Goal: Transaction & Acquisition: Purchase product/service

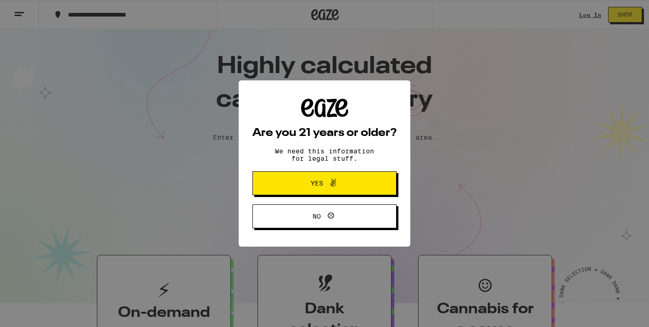
click at [377, 178] on button "Yes" at bounding box center [325, 183] width 144 height 24
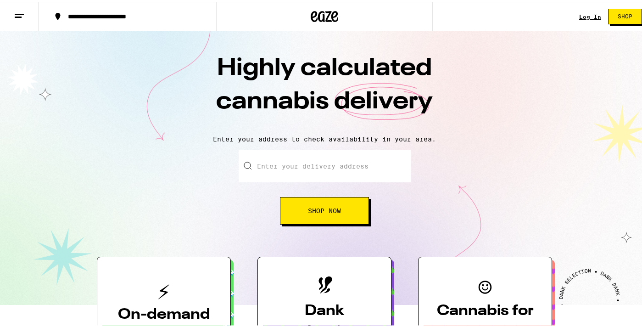
click at [580, 12] on div "Log In" at bounding box center [591, 15] width 22 height 6
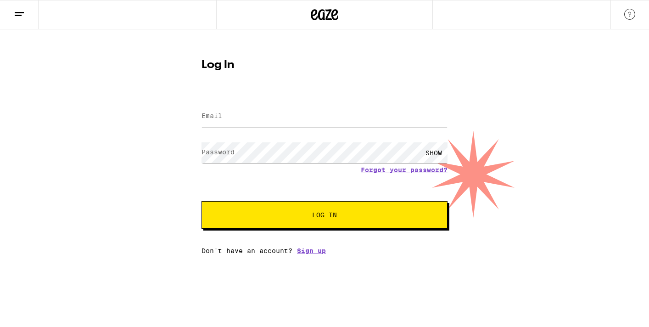
click at [366, 118] on input "Email" at bounding box center [325, 116] width 246 height 21
type input "[PERSON_NAME][EMAIL_ADDRESS][PERSON_NAME][DOMAIN_NAME]"
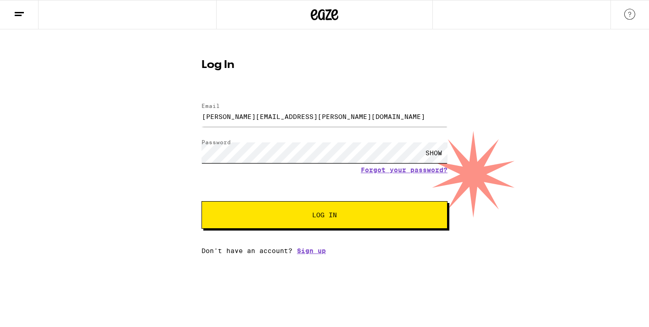
click at [202, 201] on button "Log In" at bounding box center [325, 215] width 246 height 28
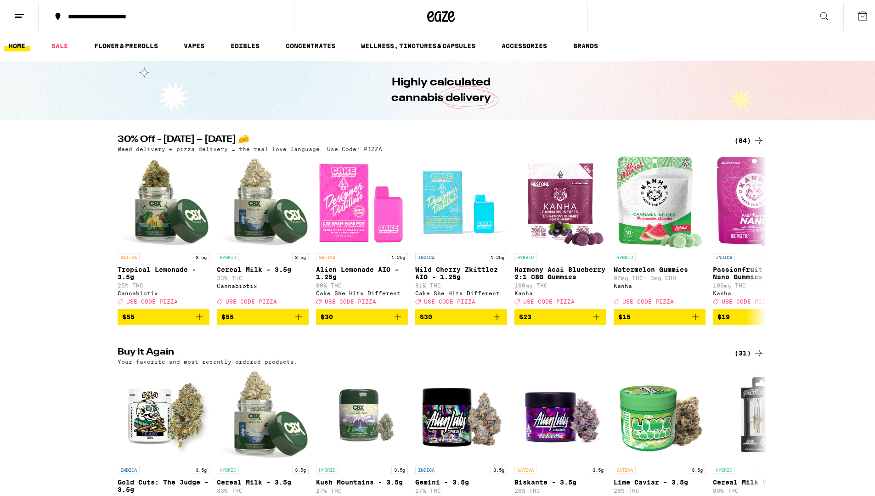
click at [642, 136] on icon at bounding box center [758, 138] width 11 height 11
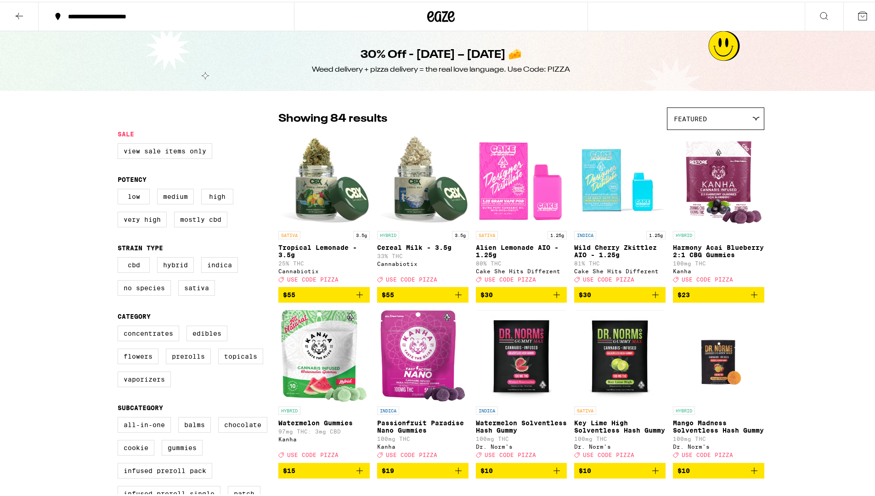
click at [22, 18] on icon at bounding box center [19, 14] width 11 height 11
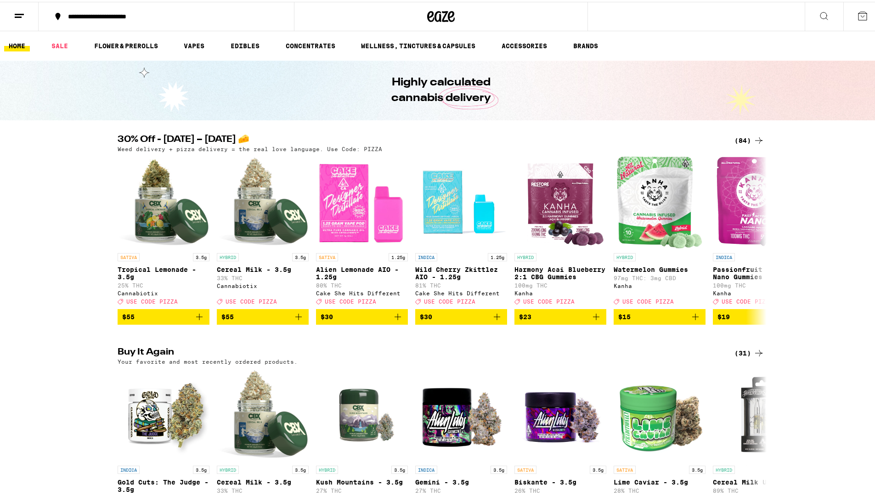
click at [26, 44] on link "HOME" at bounding box center [17, 44] width 26 height 11
click at [15, 11] on icon at bounding box center [19, 14] width 11 height 11
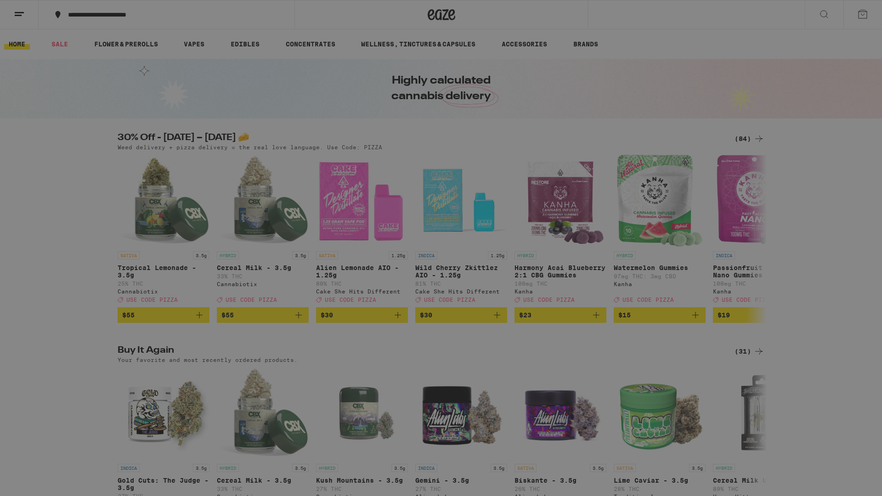
click at [82, 299] on link "Account" at bounding box center [127, 296] width 161 height 11
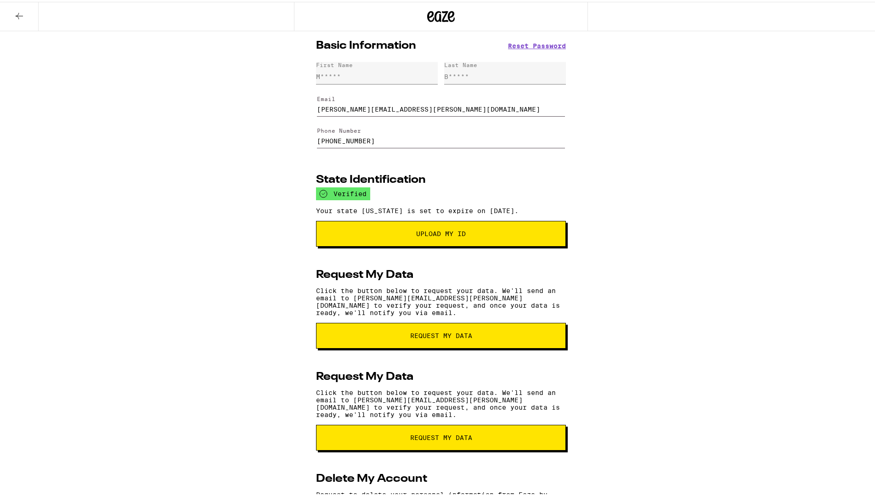
click at [20, 18] on icon at bounding box center [19, 14] width 11 height 11
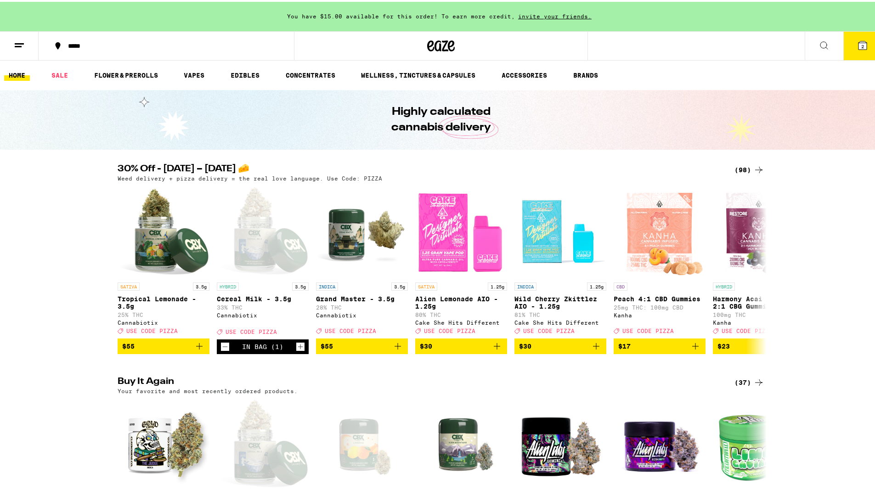
click at [642, 168] on icon at bounding box center [758, 168] width 7 height 6
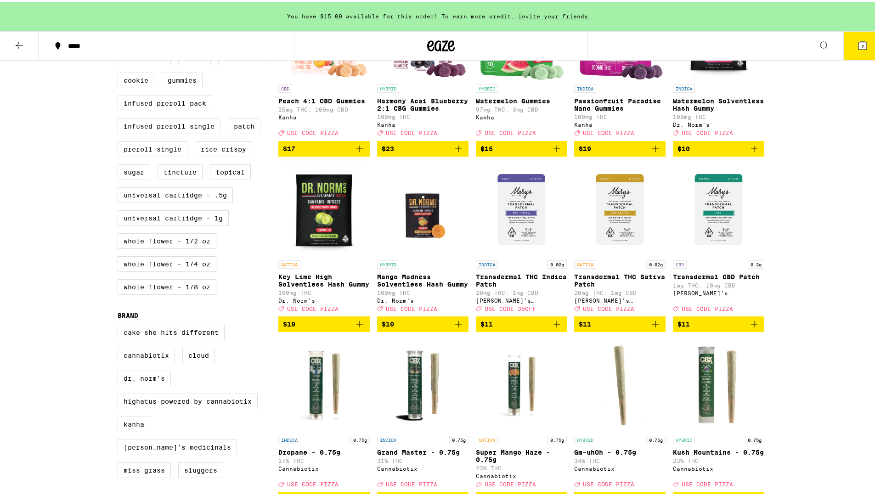
scroll to position [463, 0]
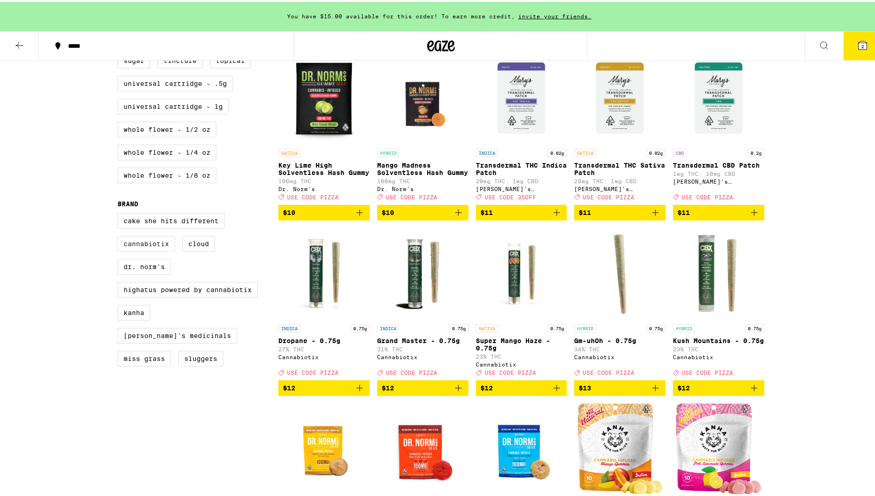
click at [152, 250] on label "Cannabiotix" at bounding box center [146, 242] width 57 height 16
click at [120, 213] on input "Cannabiotix" at bounding box center [119, 213] width 0 height 0
checkbox input "true"
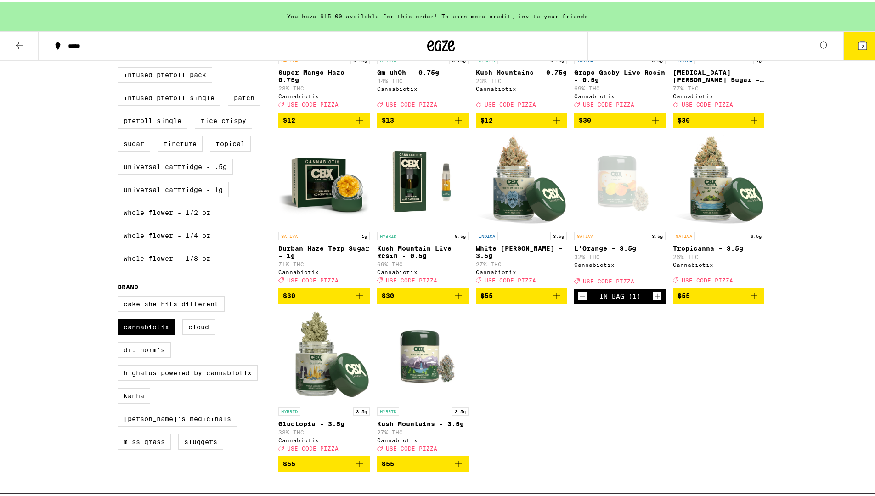
scroll to position [312, 0]
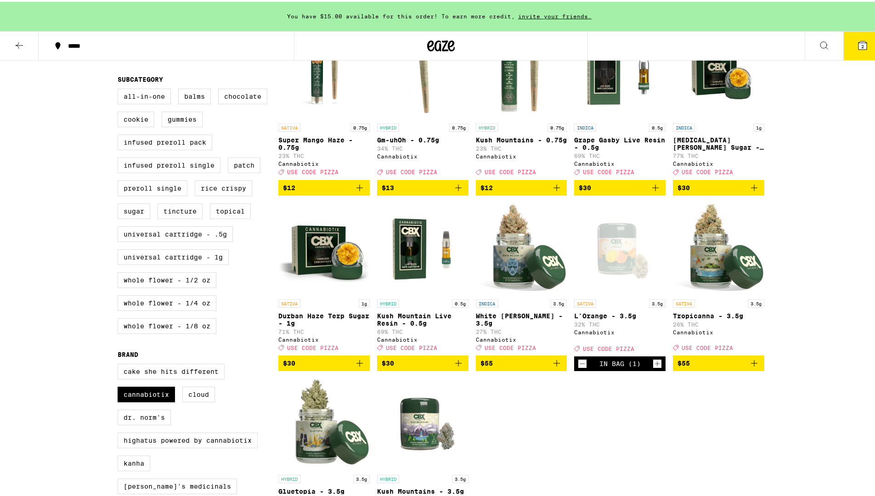
click at [642, 326] on icon "Increment" at bounding box center [657, 362] width 5 height 5
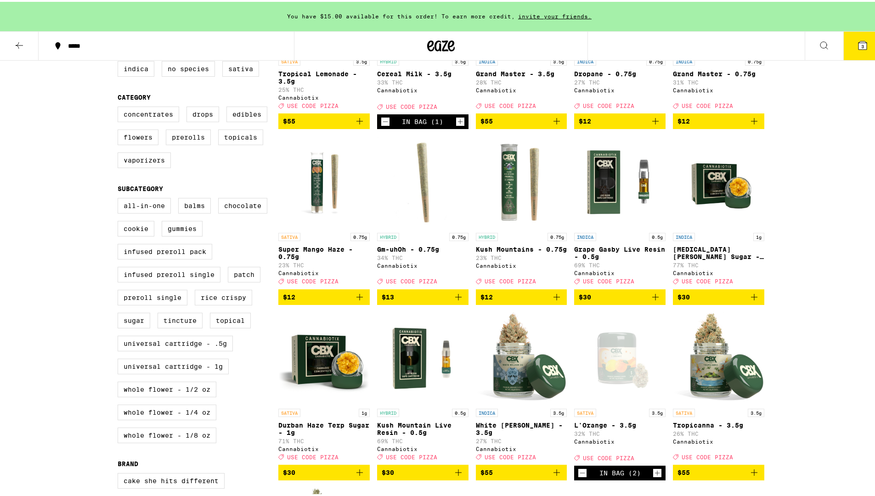
scroll to position [217, 0]
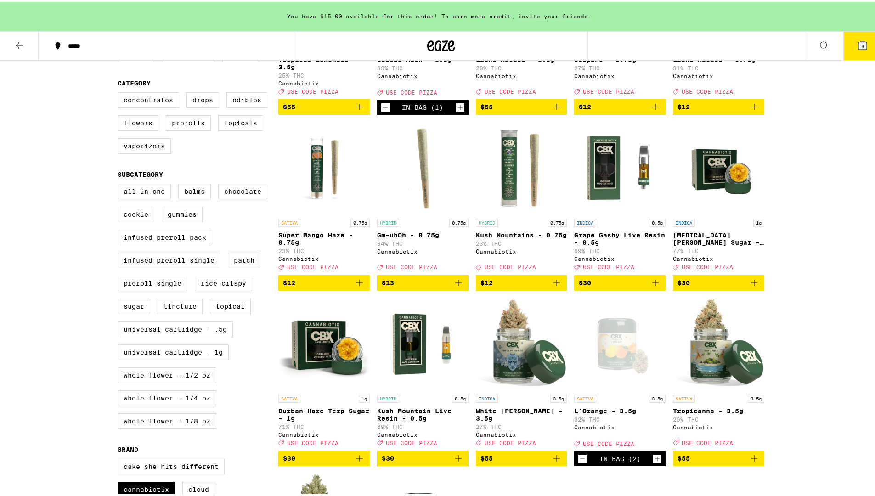
click at [381, 111] on icon "Decrement" at bounding box center [385, 105] width 8 height 11
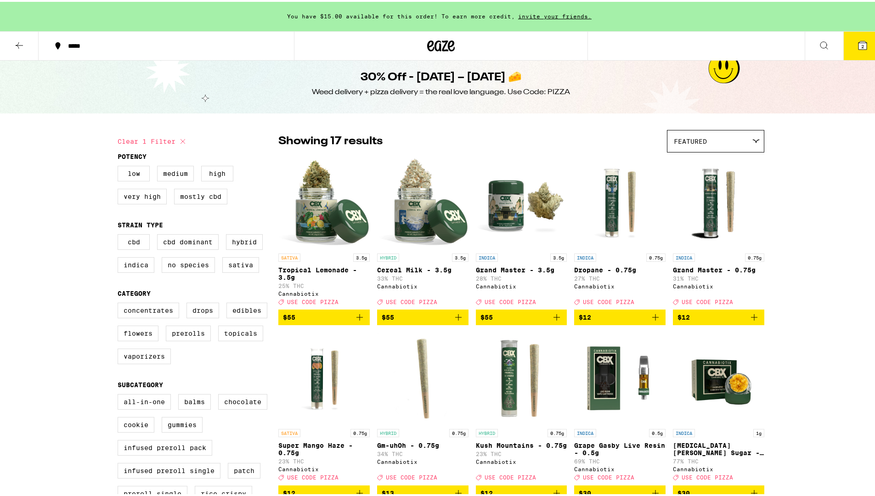
scroll to position [0, 0]
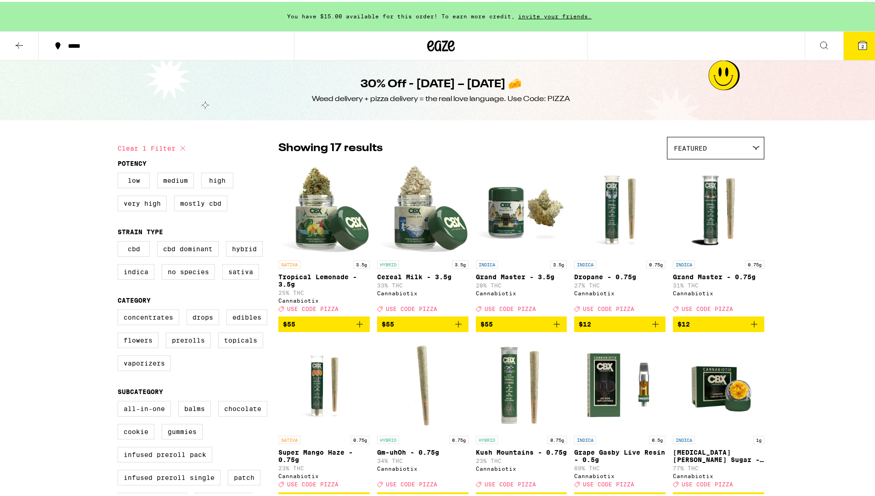
click at [642, 46] on button "2" at bounding box center [862, 44] width 39 height 28
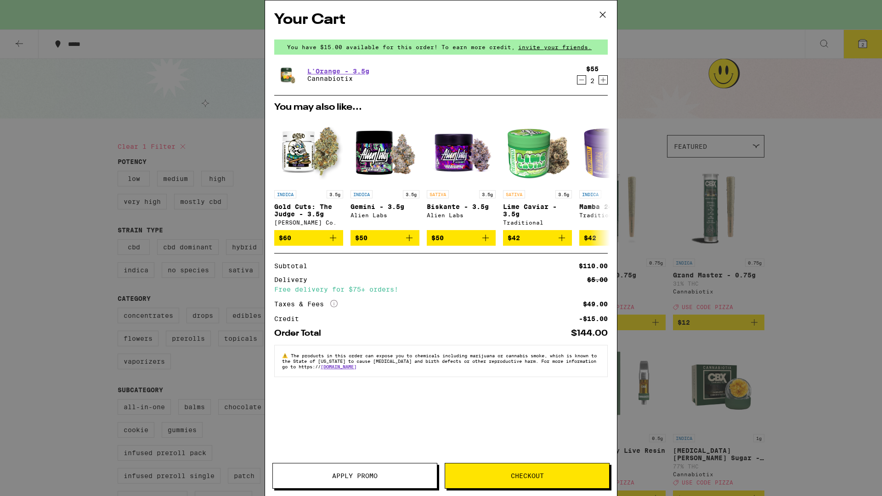
click at [350, 326] on button "Apply Promo" at bounding box center [354, 476] width 165 height 26
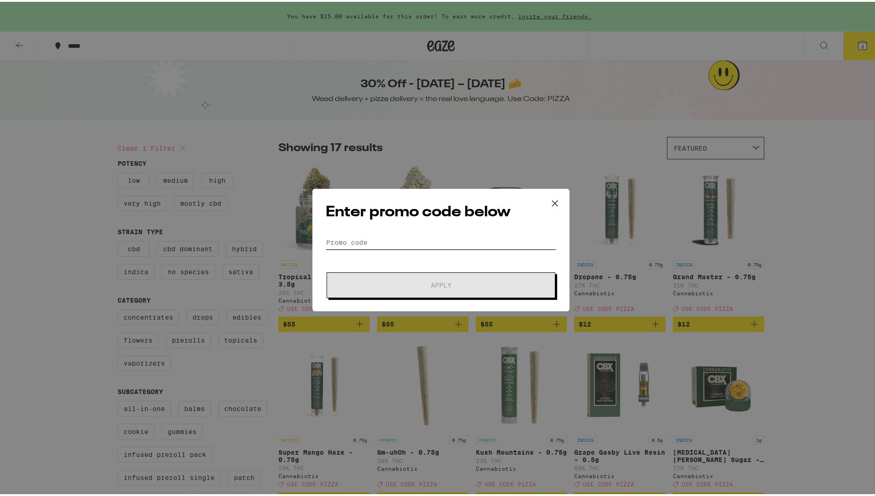
click at [430, 236] on input "Promo Code" at bounding box center [441, 241] width 231 height 14
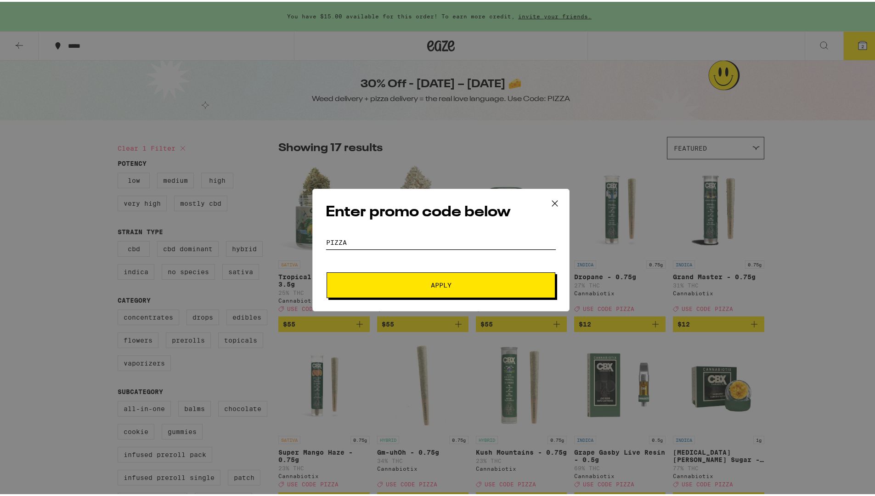
type input "pizza"
click at [472, 280] on span "Apply" at bounding box center [440, 283] width 165 height 6
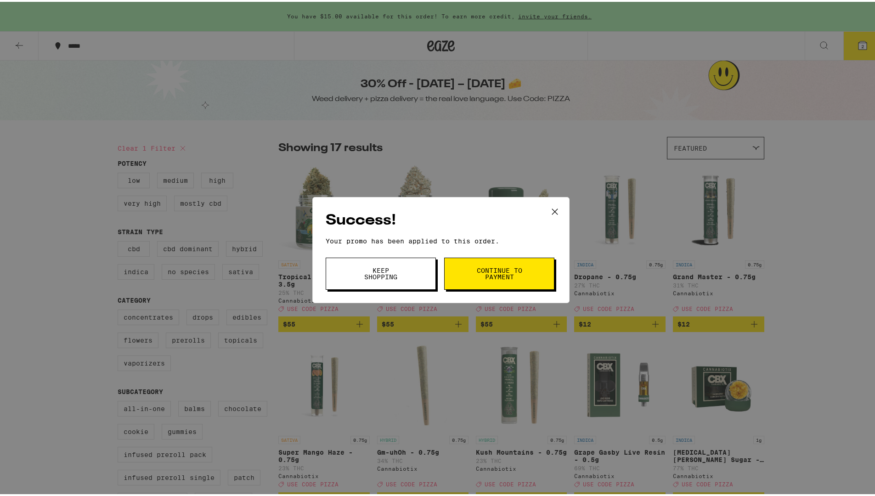
click at [536, 260] on button "Continue to payment" at bounding box center [499, 272] width 110 height 32
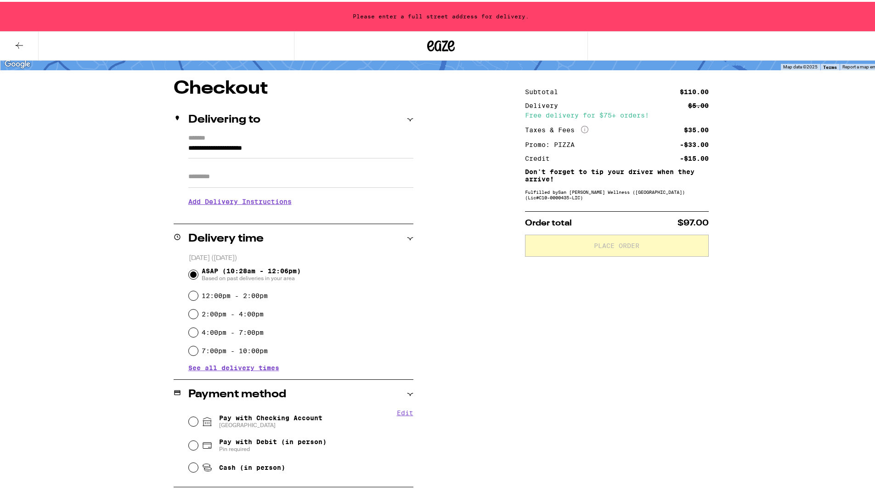
scroll to position [110, 0]
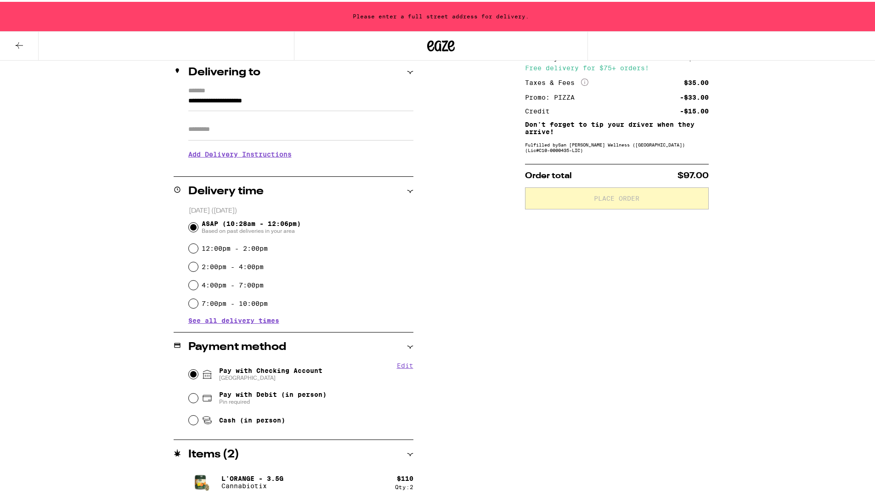
click at [189, 326] on input "Pay with Checking Account CHASE COLLEGE" at bounding box center [193, 372] width 9 height 9
radio input "true"
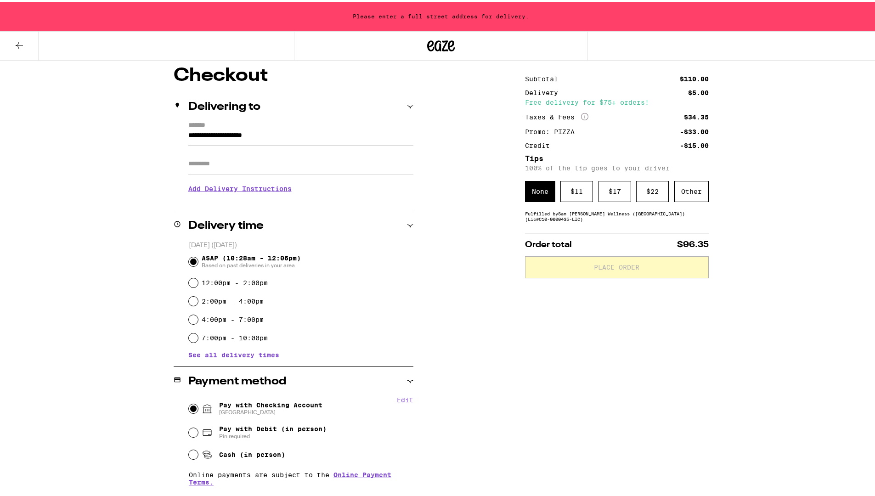
scroll to position [0, 0]
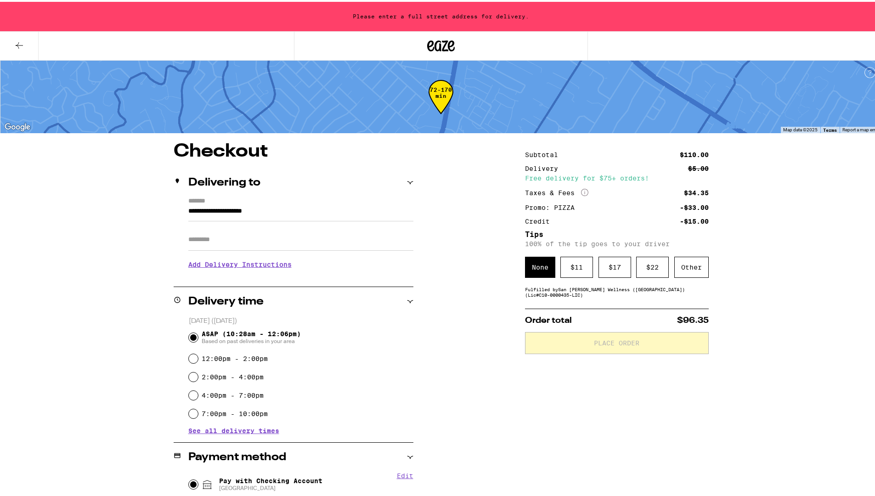
click at [364, 215] on input "**********" at bounding box center [300, 212] width 225 height 16
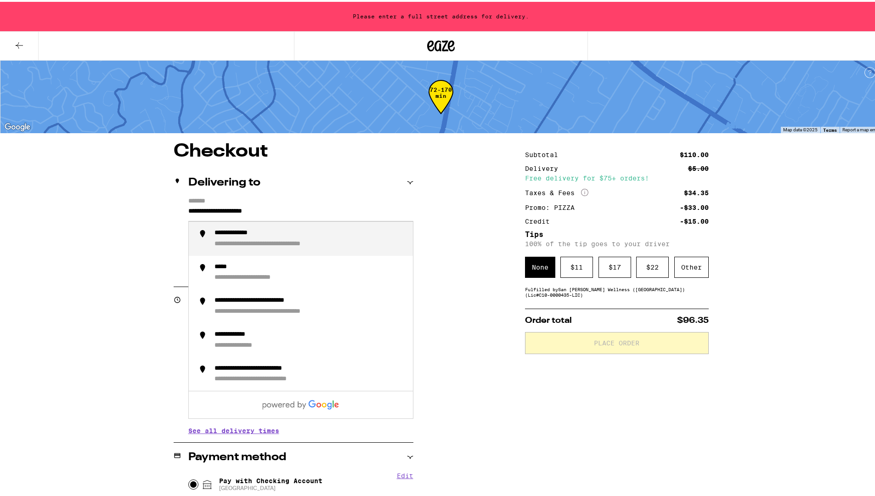
click at [452, 222] on div "**********" at bounding box center [440, 391] width 661 height 500
click at [357, 215] on input "**********" at bounding box center [300, 212] width 225 height 16
click at [364, 238] on div "**********" at bounding box center [309, 236] width 191 height 19
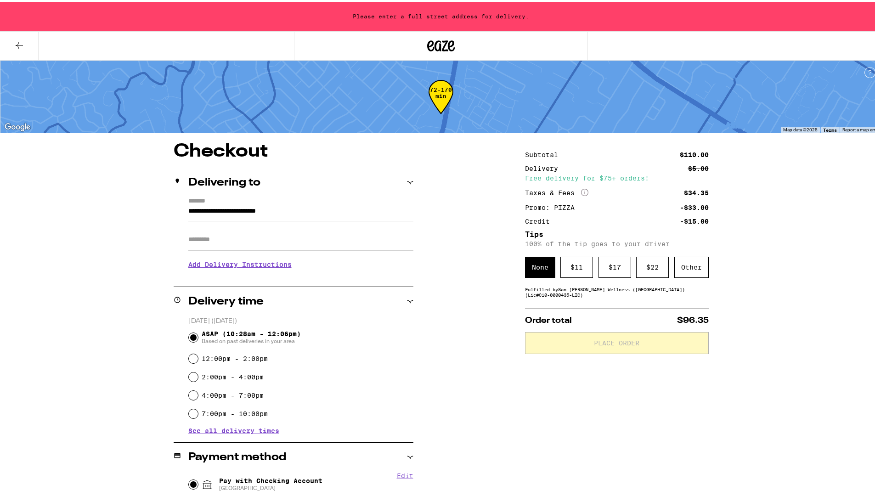
type input "**********"
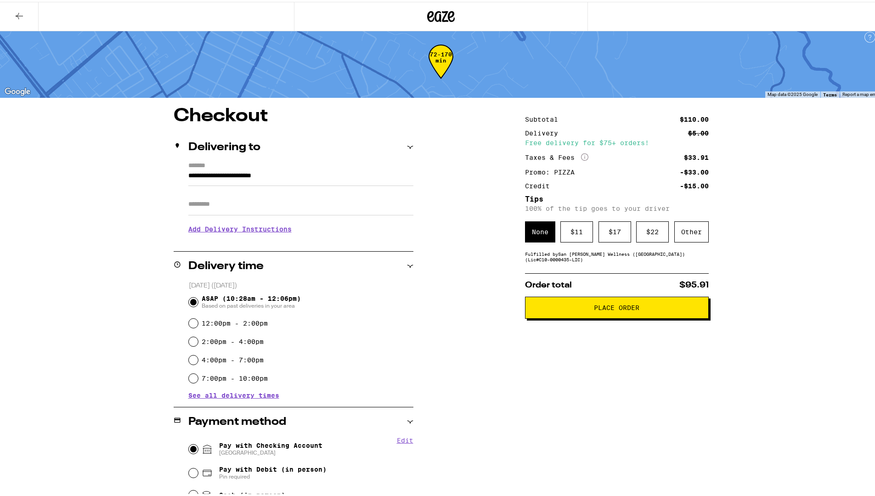
scroll to position [7, 0]
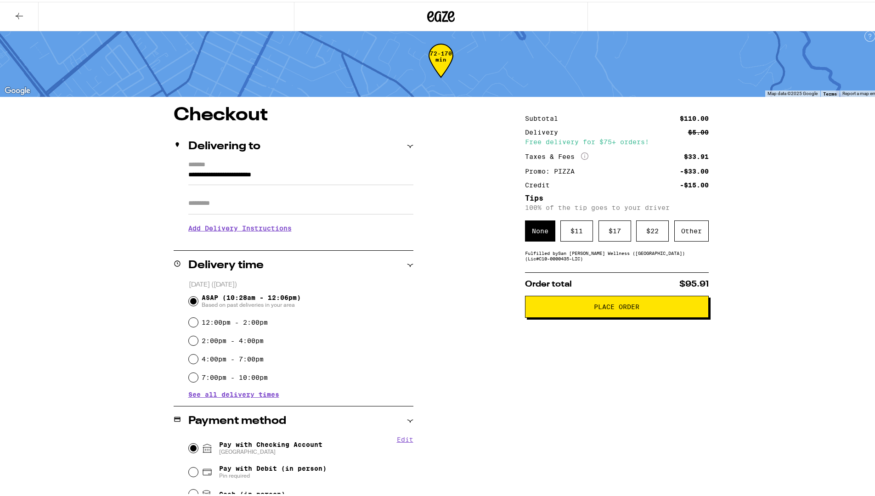
click at [591, 315] on button "Place Order" at bounding box center [617, 305] width 184 height 22
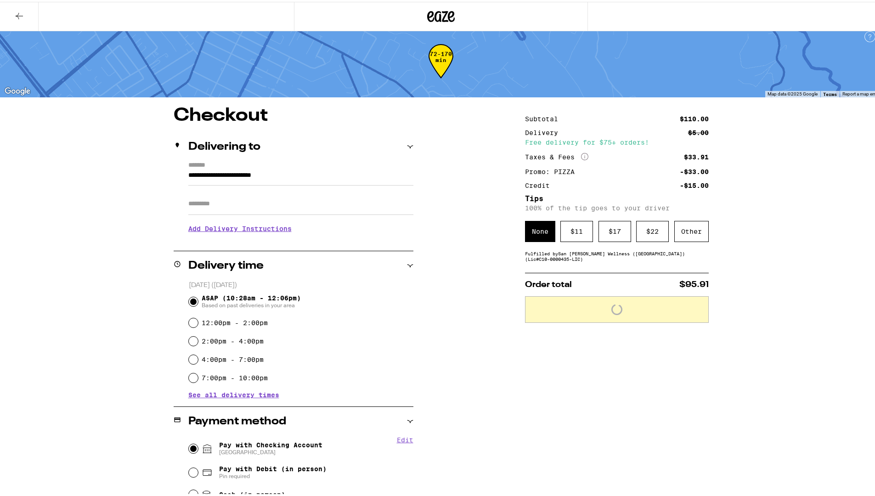
scroll to position [0, 0]
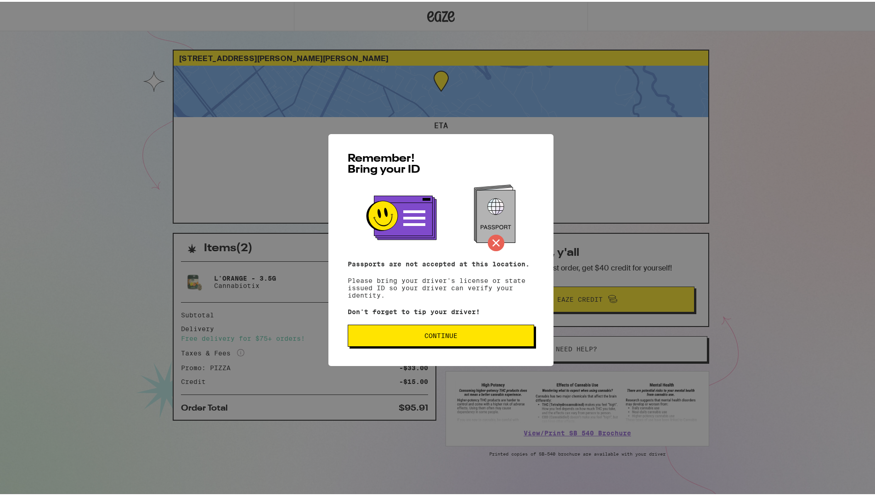
click at [527, 326] on button "Continue" at bounding box center [441, 334] width 186 height 22
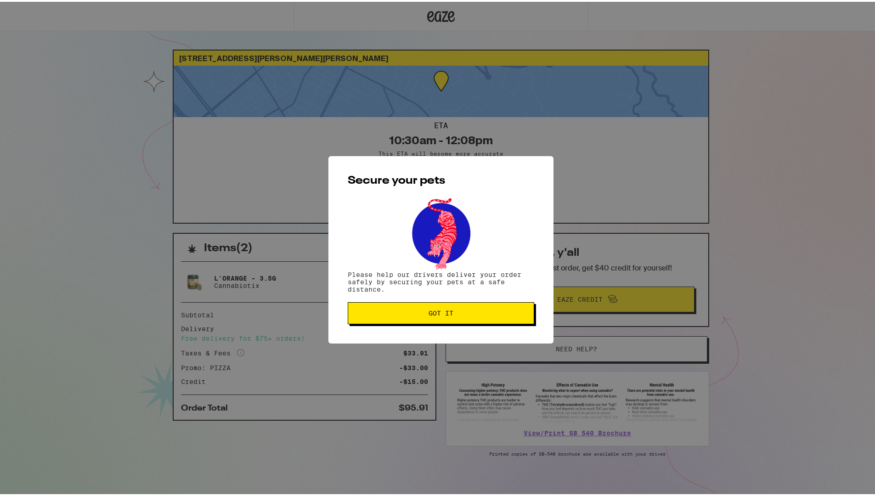
click at [477, 322] on button "Got it" at bounding box center [441, 311] width 186 height 22
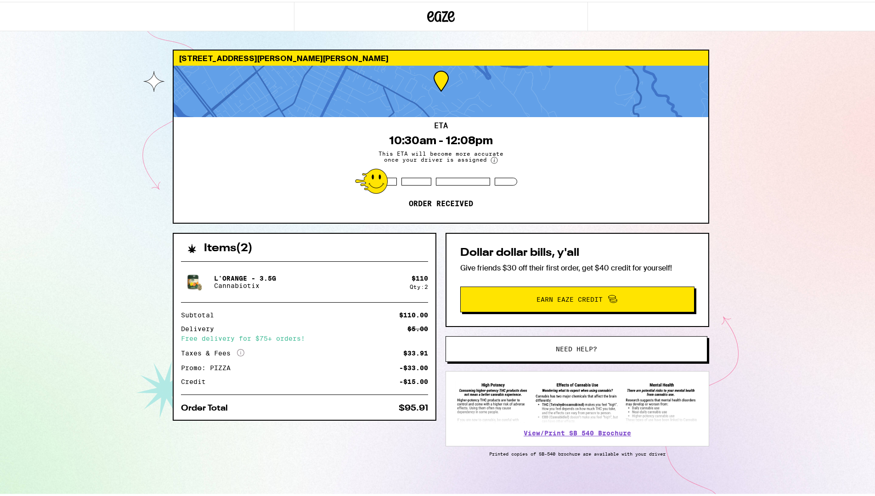
click at [84, 42] on div "454 [PERSON_NAME] San [PERSON_NAME] 95127 ETA 10:30am - 12:08pm This ETA will b…" at bounding box center [441, 250] width 882 height 501
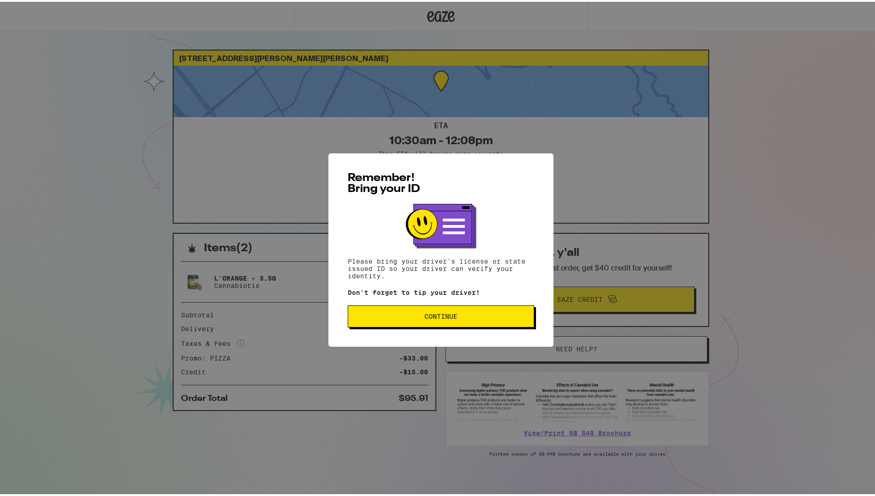
click at [514, 309] on button "Continue" at bounding box center [441, 315] width 186 height 22
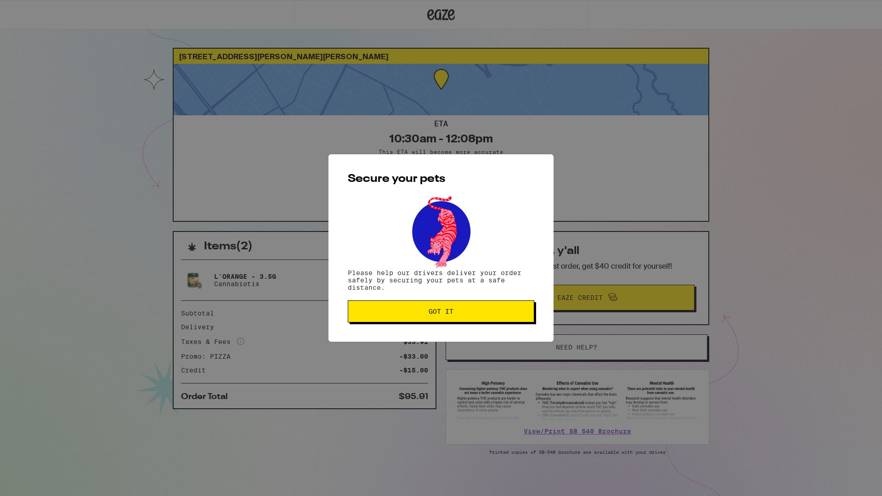
click at [518, 314] on span "Got it" at bounding box center [440, 311] width 171 height 6
